Goal: Find specific fact: Find specific fact

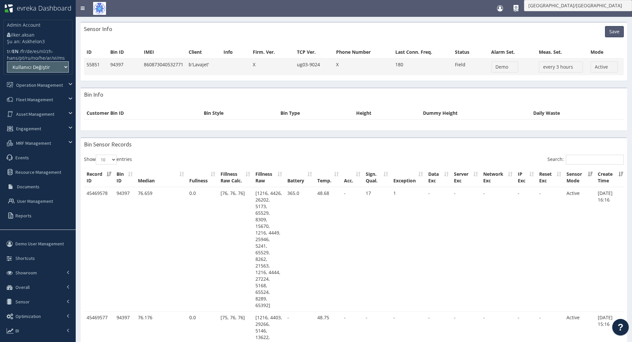
click at [154, 66] on td "860873040532771" at bounding box center [163, 66] width 45 height 17
copy td "860873040532771"
